Goal: Information Seeking & Learning: Learn about a topic

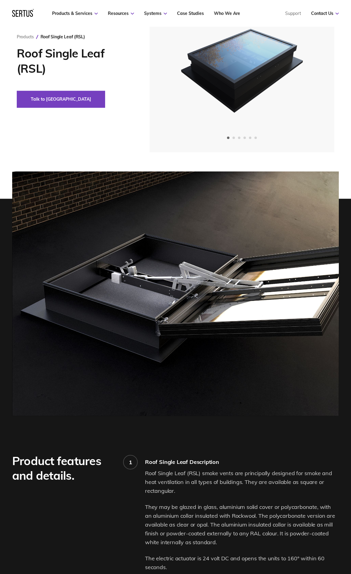
scroll to position [64, 0]
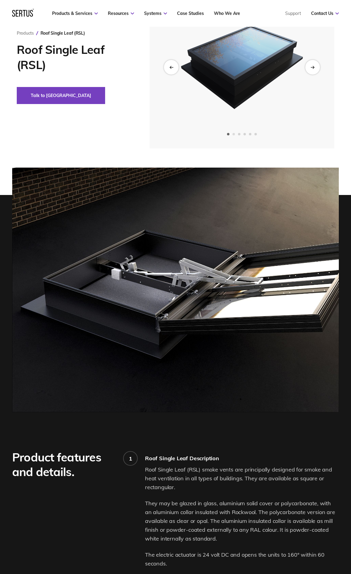
click at [234, 133] on span "Go to slide 2" at bounding box center [233, 134] width 2 height 2
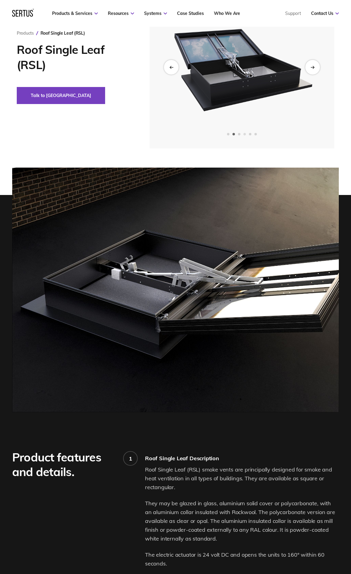
click at [243, 135] on span "Go to slide 4" at bounding box center [244, 134] width 2 height 2
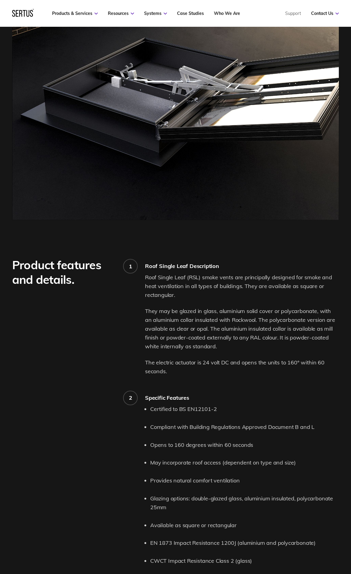
scroll to position [257, 0]
drag, startPoint x: 148, startPoint y: 263, endPoint x: 223, endPoint y: 258, distance: 75.3
click at [223, 258] on div "1 Roof Single Leaf Description Roof Single Leaf (RSL) smoke vents are principal…" at bounding box center [242, 433] width 194 height 353
drag, startPoint x: 151, startPoint y: 284, endPoint x: 237, endPoint y: 287, distance: 86.8
click at [237, 287] on p "Roof Single Leaf (RSL) smoke vents are principally designed for smoke and heat …" at bounding box center [242, 286] width 194 height 26
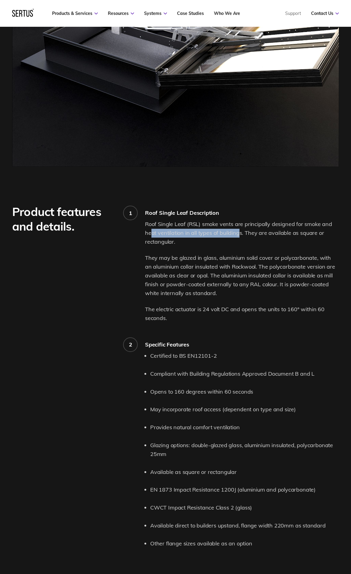
scroll to position [321, 0]
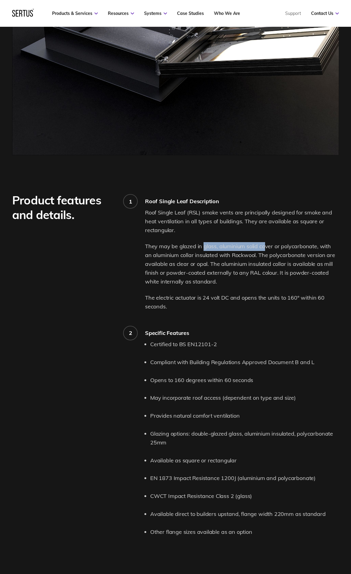
drag, startPoint x: 203, startPoint y: 249, endPoint x: 263, endPoint y: 248, distance: 60.3
click at [263, 248] on p "They may be glazed in glass, aluminium solid cover or polycarbonate, with an al…" at bounding box center [242, 264] width 194 height 44
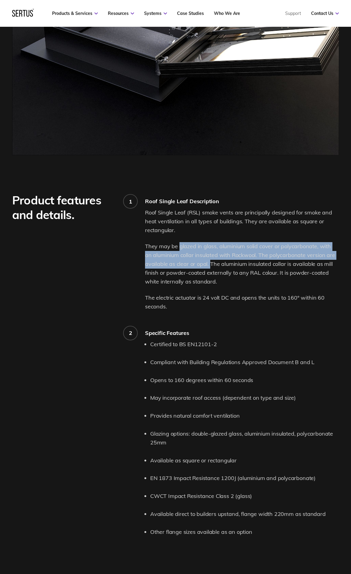
drag, startPoint x: 179, startPoint y: 246, endPoint x: 205, endPoint y: 266, distance: 32.7
click at [207, 267] on p "They may be glazed in glass, aluminium solid cover or polycarbonate, with an al…" at bounding box center [242, 264] width 194 height 44
click at [207, 264] on p "They may be glazed in glass, aluminium solid cover or polycarbonate, with an al…" at bounding box center [242, 264] width 194 height 44
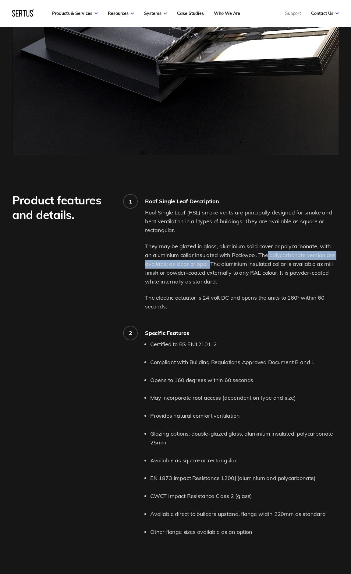
drag, startPoint x: 208, startPoint y: 265, endPoint x: 259, endPoint y: 257, distance: 51.5
click at [259, 257] on p "They may be glazed in glass, aluminium solid cover or polycarbonate, with an al…" at bounding box center [242, 264] width 194 height 44
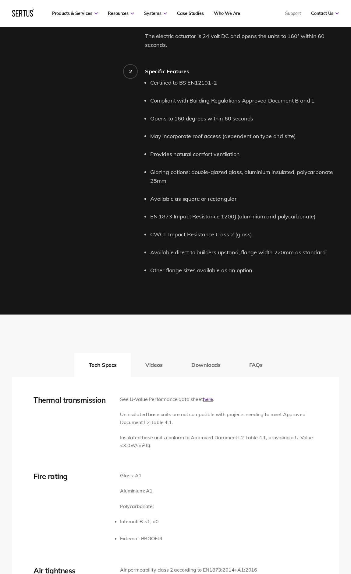
scroll to position [610, 0]
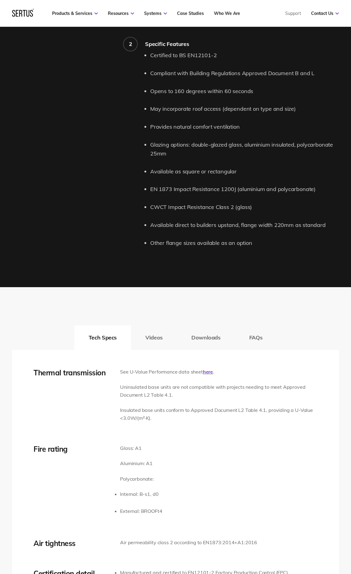
click at [106, 338] on div "Tech Specs Videos Downloads FAQs" at bounding box center [175, 338] width 326 height 24
click at [208, 372] on link "here" at bounding box center [208, 372] width 10 height 6
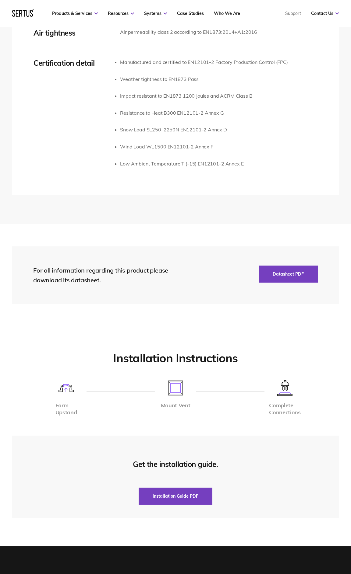
scroll to position [1125, 0]
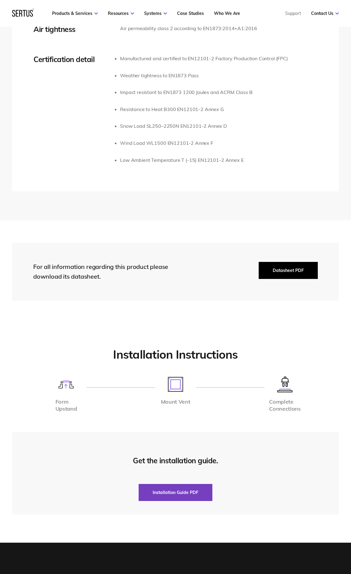
click at [289, 274] on button "Datasheet PDF" at bounding box center [287, 270] width 59 height 17
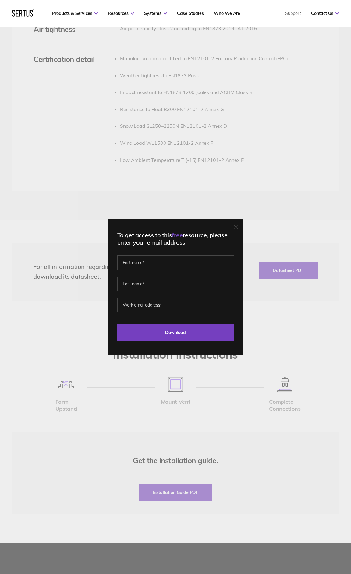
click at [315, 221] on div "To get access to this free resource, please enter your email address. Last Down…" at bounding box center [175, 287] width 351 height 574
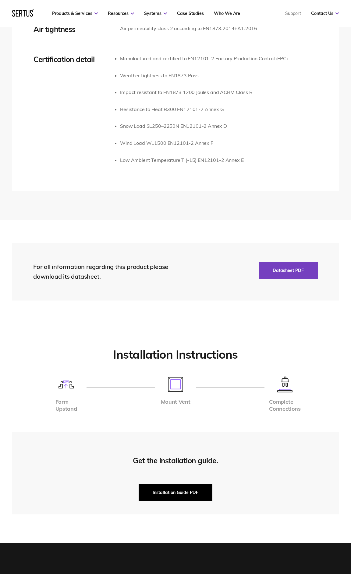
click at [194, 490] on button "Installation Guide PDF" at bounding box center [175, 492] width 74 height 17
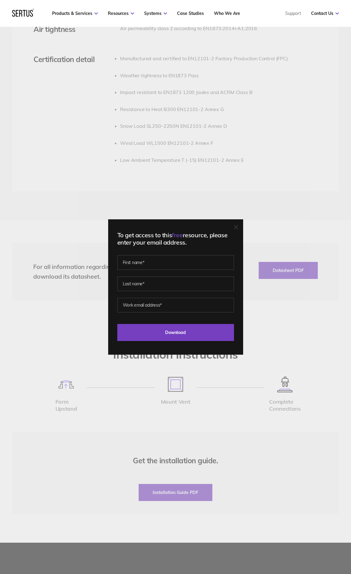
click at [304, 195] on div "To get access to this free resource, please enter your email address. Last Down…" at bounding box center [175, 287] width 351 height 574
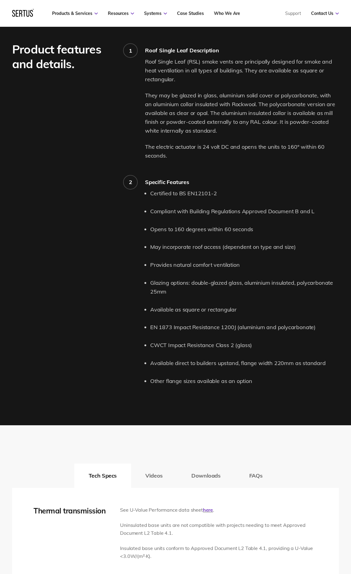
scroll to position [482, 0]
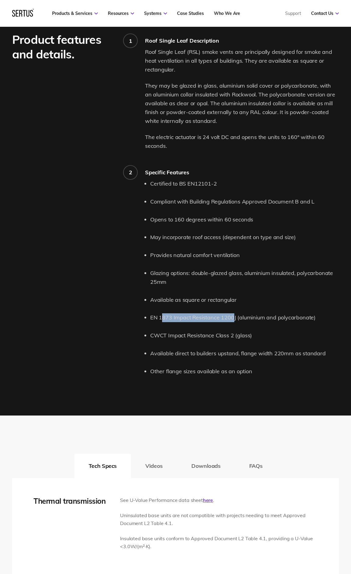
drag, startPoint x: 174, startPoint y: 315, endPoint x: 237, endPoint y: 317, distance: 62.4
click at [232, 318] on li "EN 1873 Impact Resistance 1200J (aluminium and polycarbonate)" at bounding box center [244, 317] width 188 height 9
click at [165, 124] on p "They may be glazed in glass, aluminium solid cover or polycarbonate, with an al…" at bounding box center [242, 104] width 194 height 44
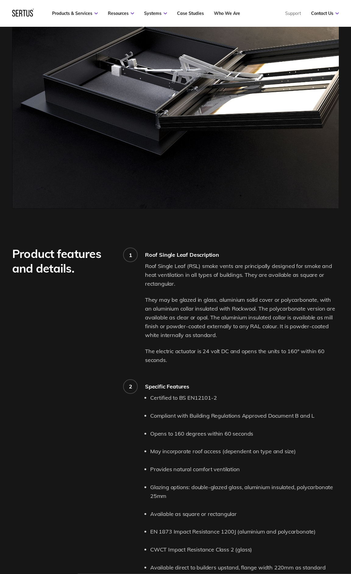
scroll to position [161, 0]
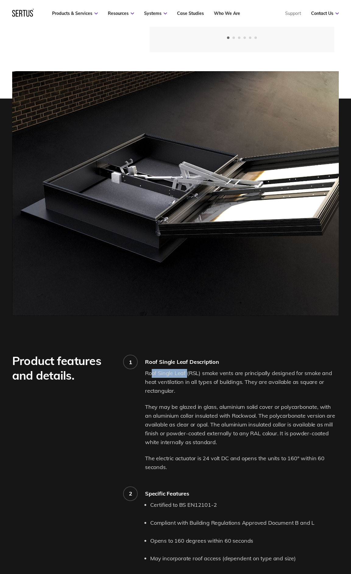
drag, startPoint x: 152, startPoint y: 372, endPoint x: 189, endPoint y: 373, distance: 37.8
click at [189, 373] on p "Roof Single Leaf (RSL) smoke vents are principally designed for smoke and heat …" at bounding box center [242, 382] width 194 height 26
drag, startPoint x: 145, startPoint y: 373, endPoint x: 251, endPoint y: 386, distance: 106.4
click at [222, 377] on p "Roof Single Leaf (RSL) smoke vents are principally designed for smoke and heat …" at bounding box center [242, 382] width 194 height 26
drag, startPoint x: 230, startPoint y: 372, endPoint x: 160, endPoint y: 373, distance: 69.4
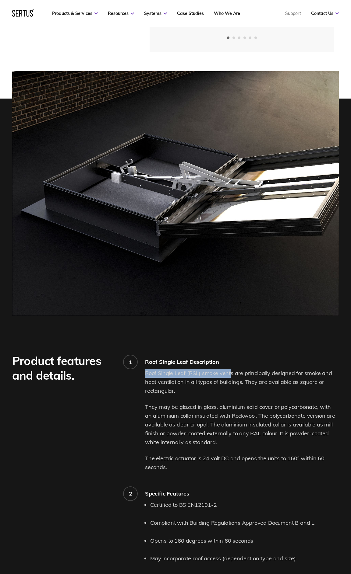
click at [145, 371] on p "Roof Single Leaf (RSL) smoke vents are principally designed for smoke and heat …" at bounding box center [242, 382] width 194 height 26
copy p "Roof Single Leaf (RSL) smoke vent"
